Goal: Find specific page/section: Locate a particular part of the current website

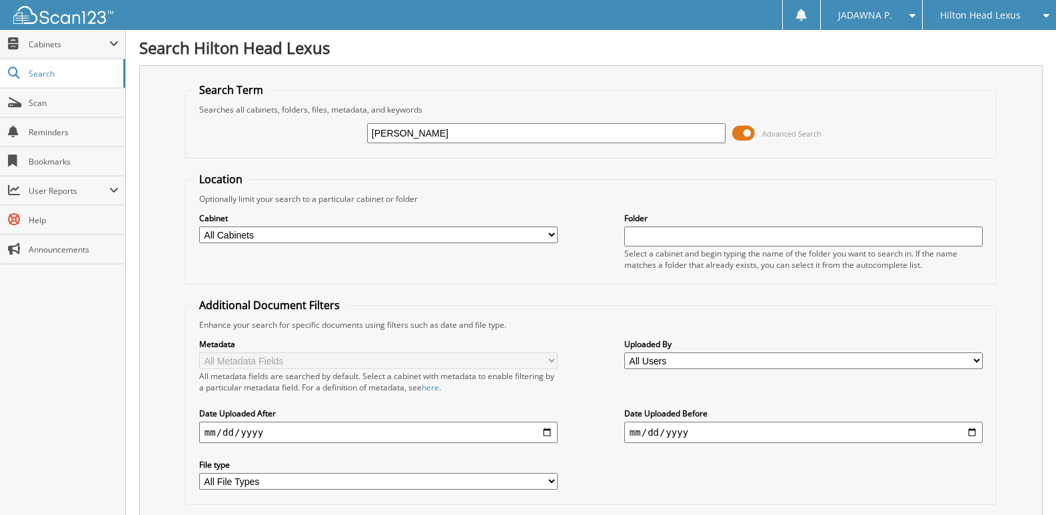
scroll to position [90, 0]
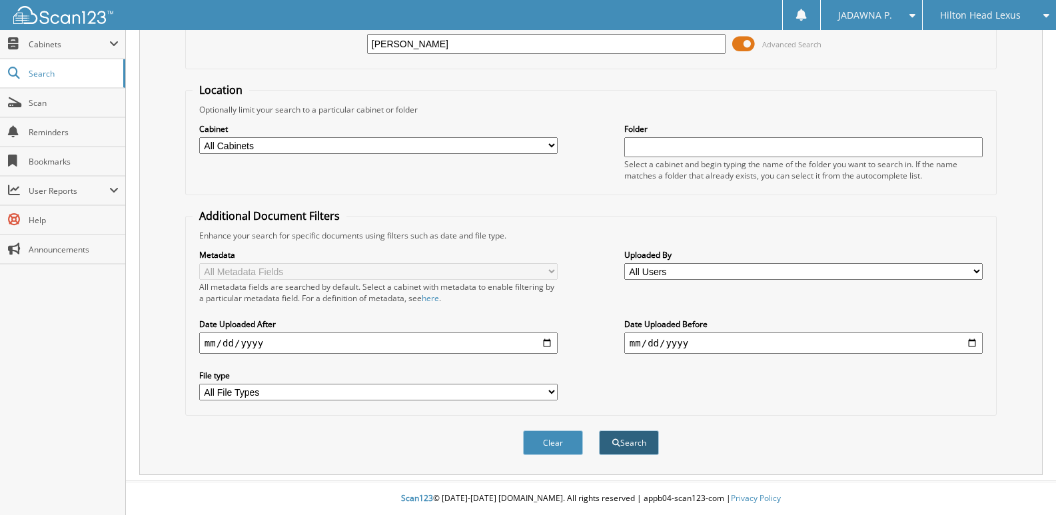
type input "oconnor"
click at [625, 437] on button "Search" at bounding box center [629, 443] width 60 height 25
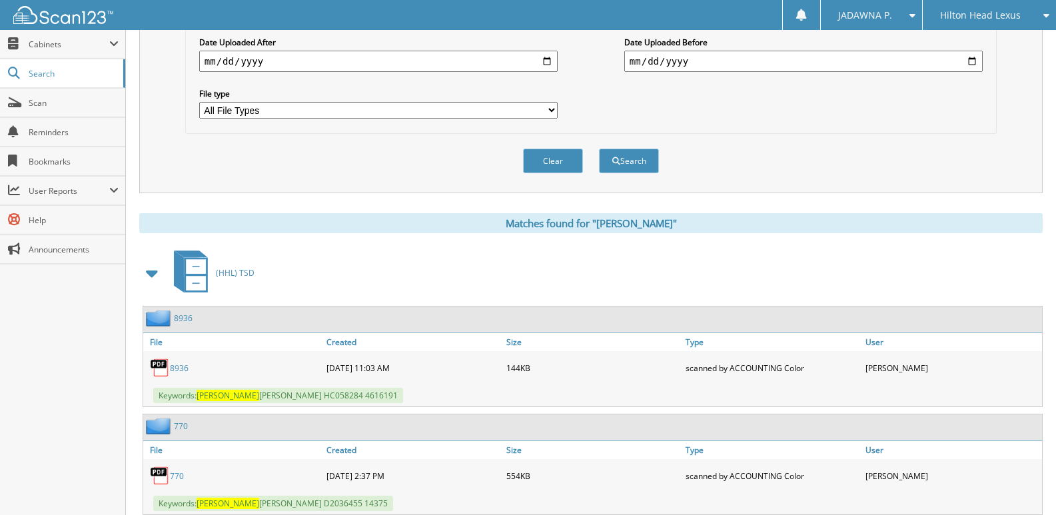
scroll to position [225, 0]
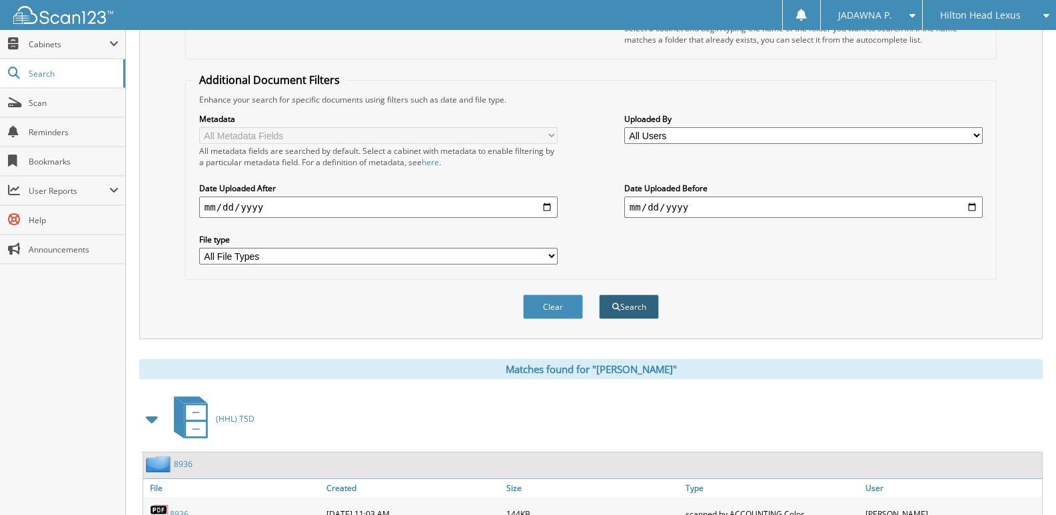
type input "o'connor"
click at [627, 312] on button "Search" at bounding box center [629, 307] width 60 height 25
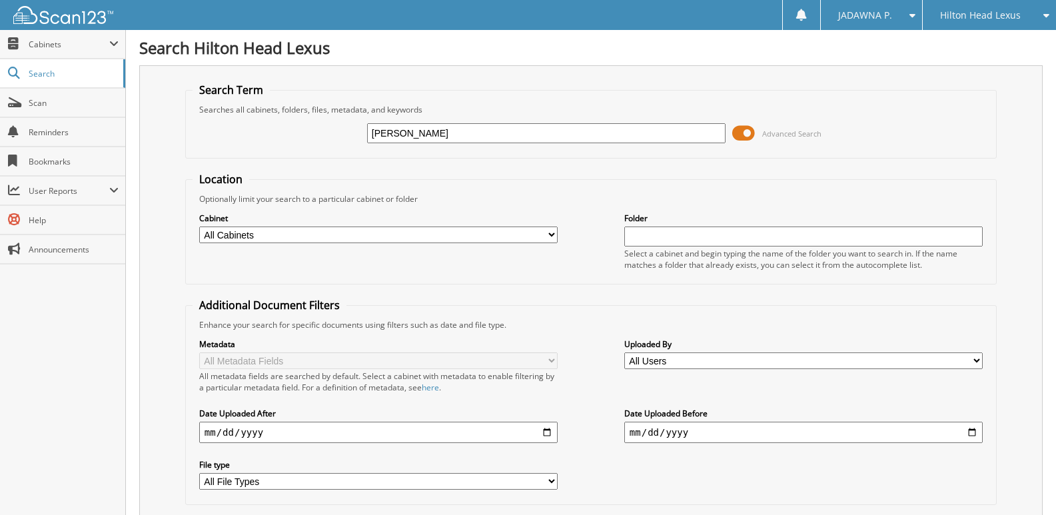
drag, startPoint x: 415, startPoint y: 133, endPoint x: 335, endPoint y: 135, distance: 80.7
click at [335, 135] on div "[PERSON_NAME] Advanced Search" at bounding box center [591, 133] width 797 height 36
click at [446, 130] on input "text" at bounding box center [546, 133] width 359 height 20
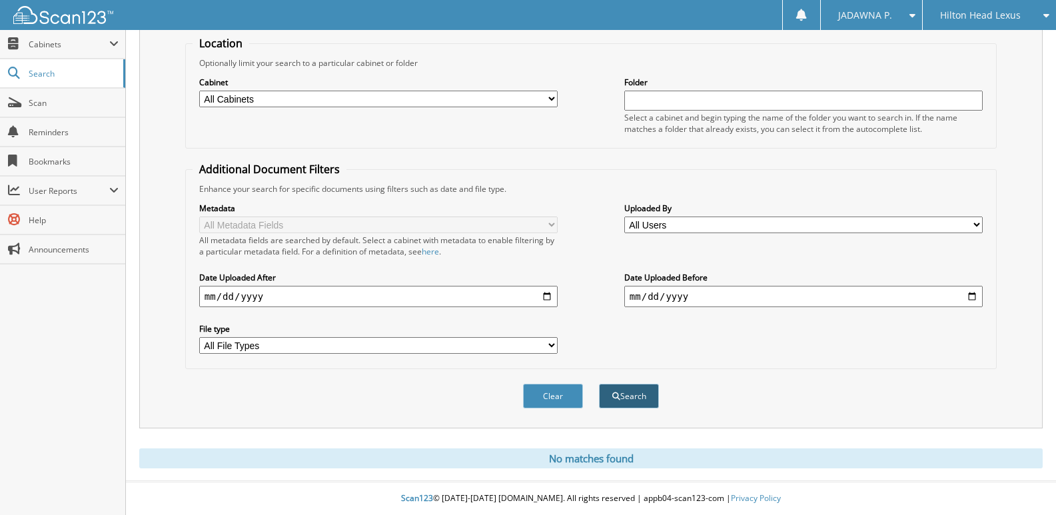
type input "h25563"
click at [626, 397] on button "Search" at bounding box center [629, 396] width 60 height 25
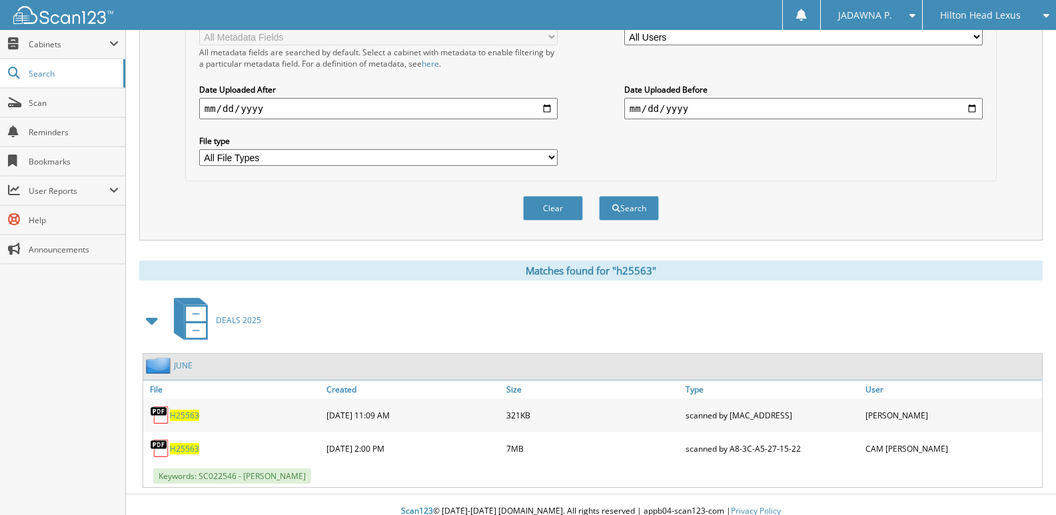
scroll to position [337, 0]
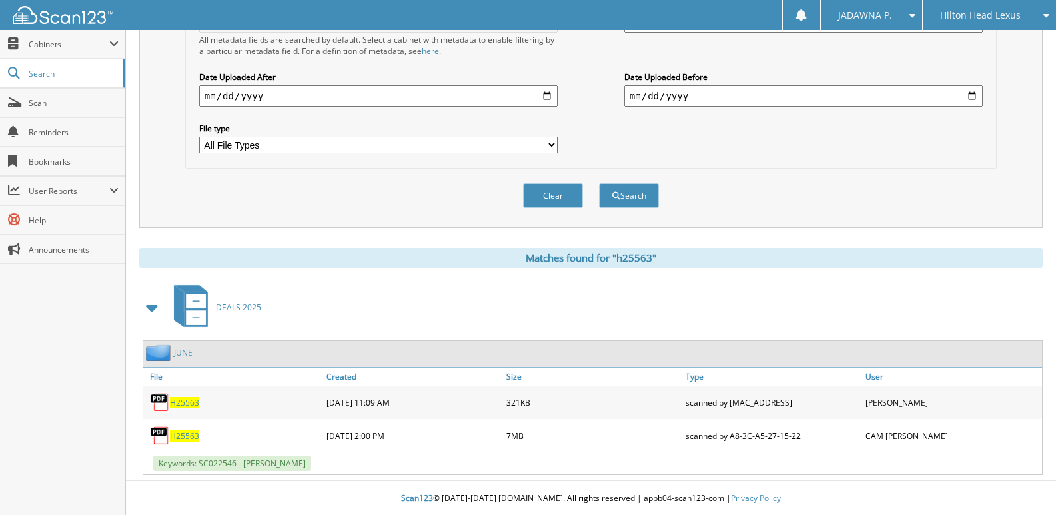
click at [180, 439] on span "H25563" at bounding box center [184, 436] width 29 height 11
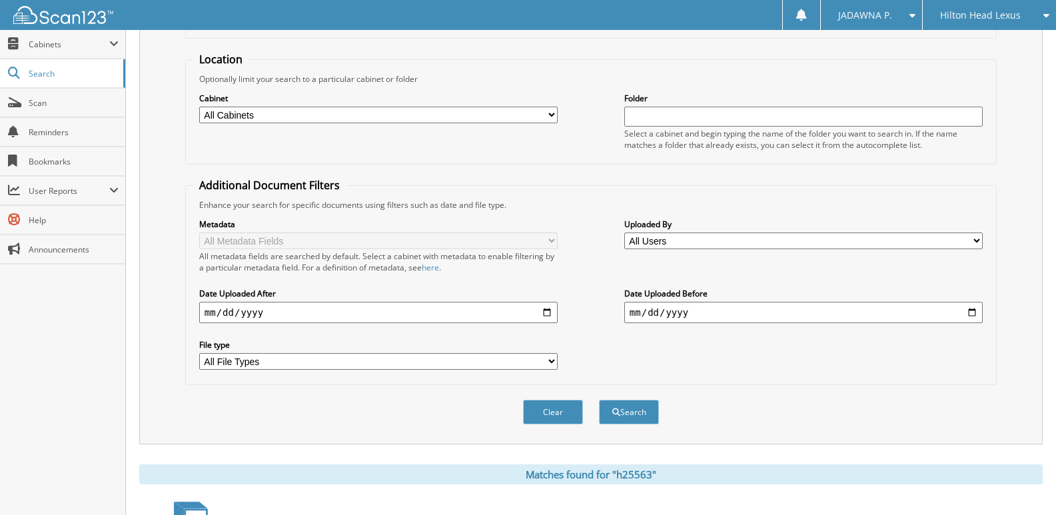
scroll to position [0, 0]
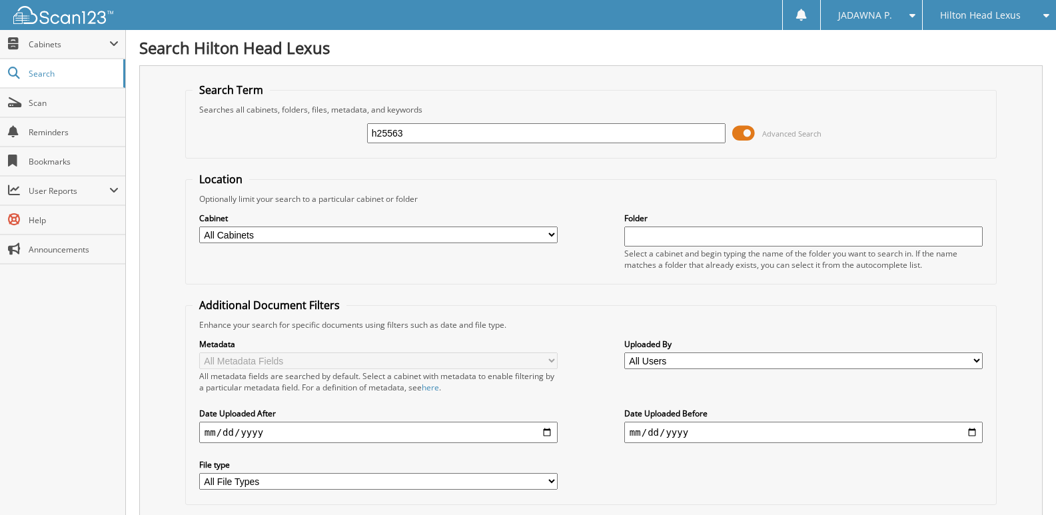
drag, startPoint x: 413, startPoint y: 132, endPoint x: 369, endPoint y: 132, distance: 44.0
click at [369, 132] on input "h25563" at bounding box center [546, 133] width 359 height 20
paste input "H25684"
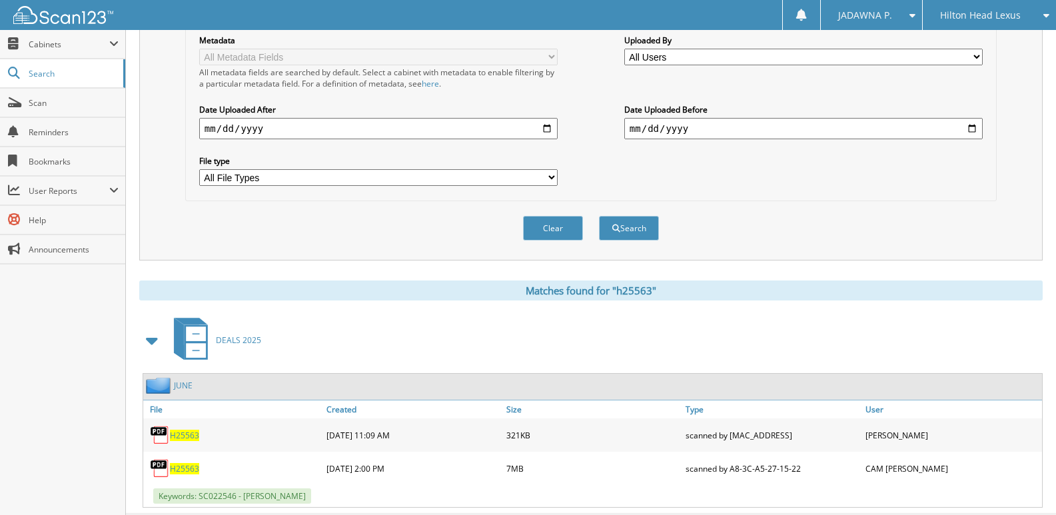
scroll to position [337, 0]
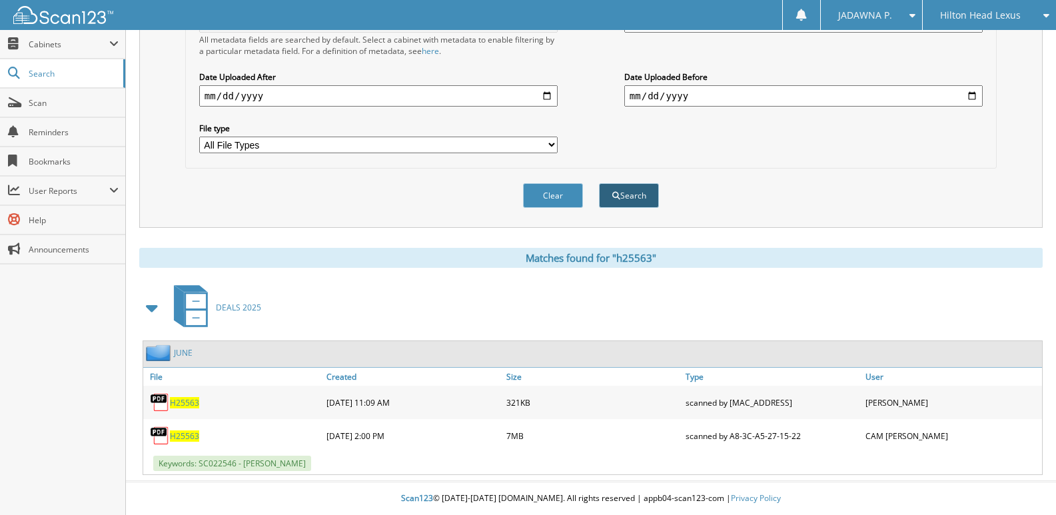
type input "H25684"
click at [604, 197] on button "Search" at bounding box center [629, 195] width 60 height 25
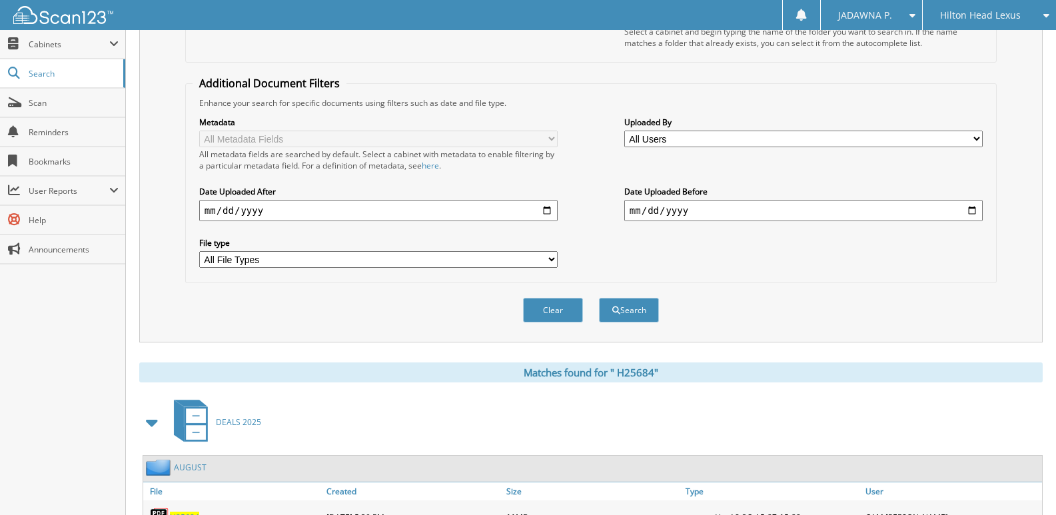
scroll to position [304, 0]
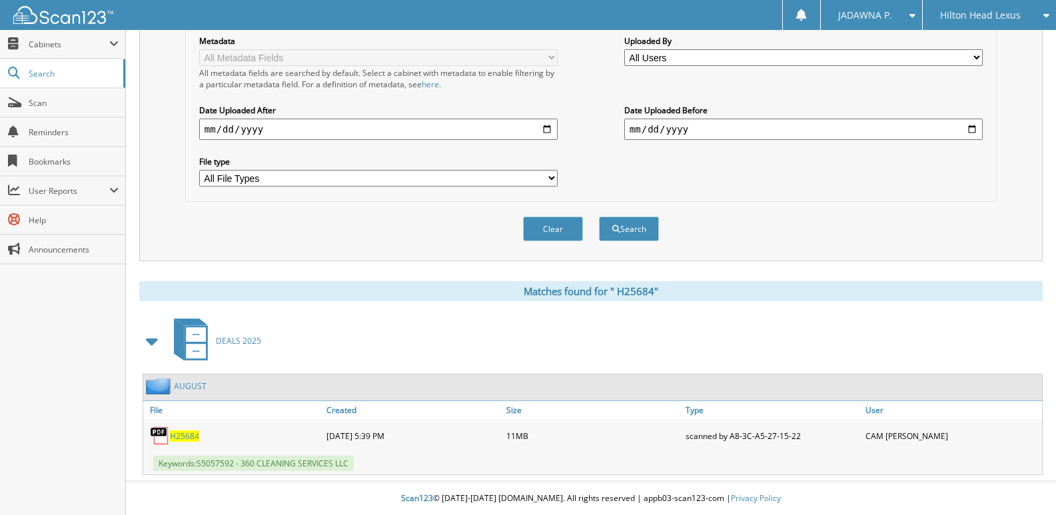
click at [178, 436] on span "H 2 5 6 8 4" at bounding box center [184, 436] width 29 height 11
